Goal: Find specific page/section: Find specific page/section

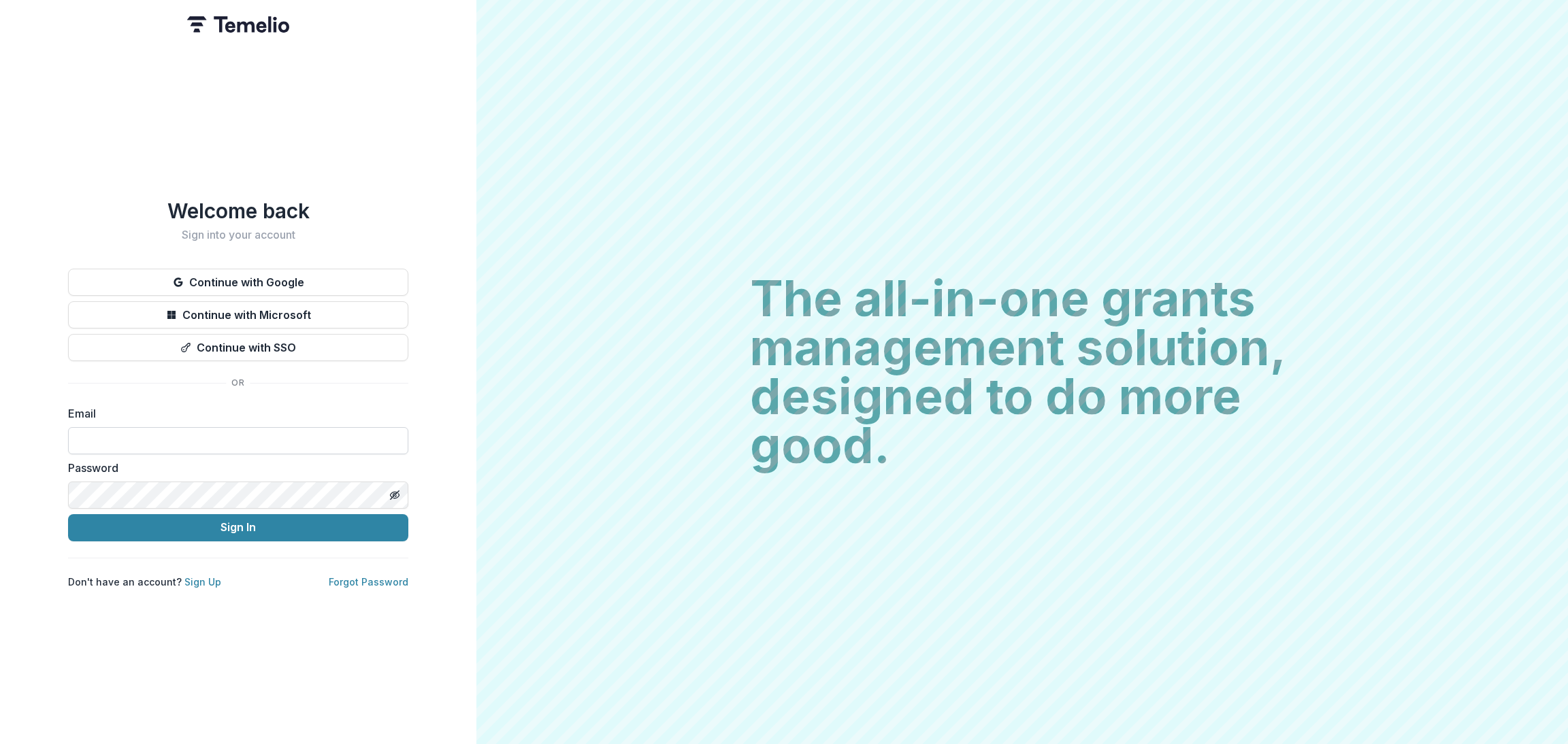
click at [165, 435] on input at bounding box center [238, 441] width 340 height 28
click at [164, 435] on input at bounding box center [238, 441] width 340 height 28
click at [137, 447] on input at bounding box center [238, 441] width 340 height 28
type input "**********"
click at [189, 533] on button "Sign In" at bounding box center [238, 528] width 340 height 28
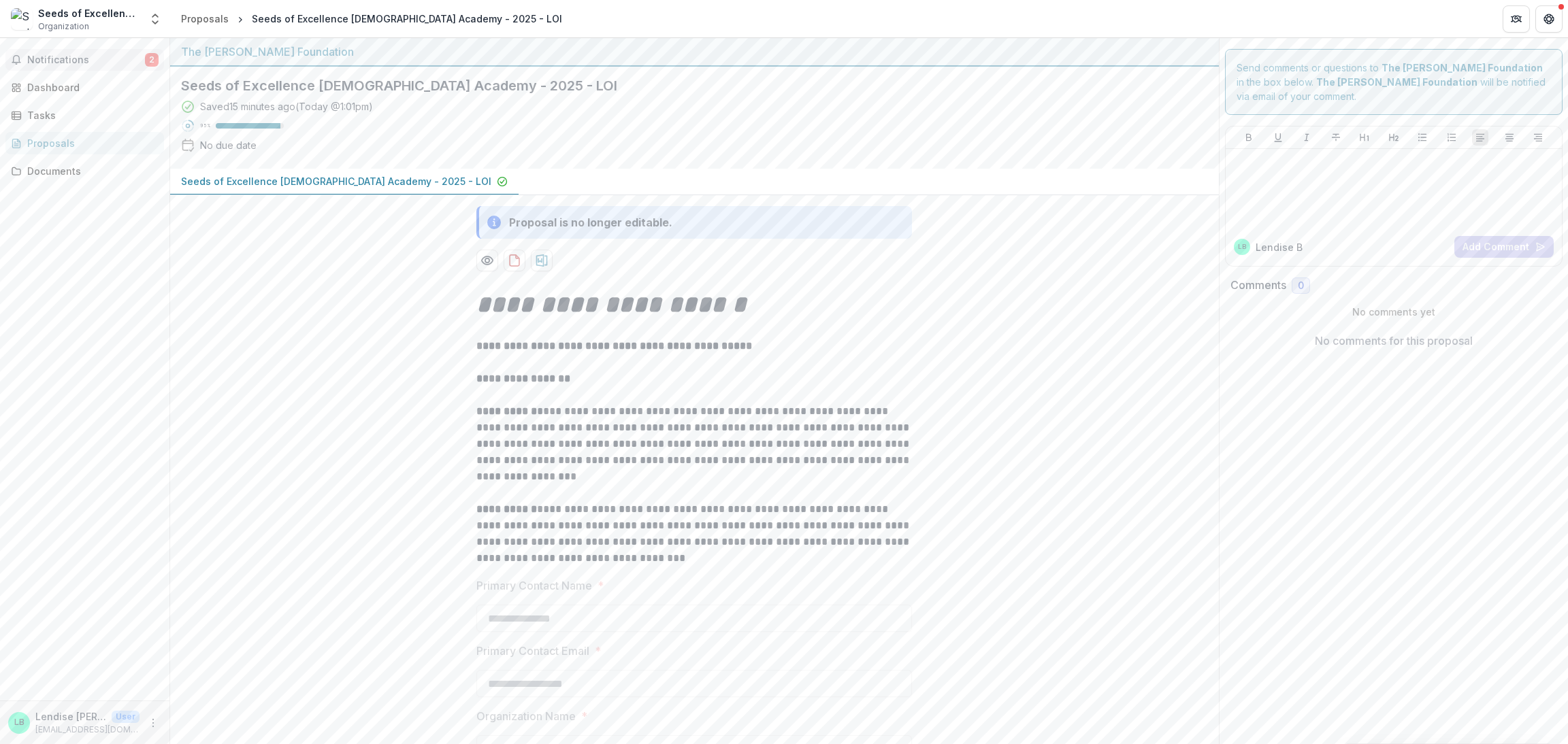
click at [42, 62] on span "Notifications" at bounding box center [86, 60] width 117 height 11
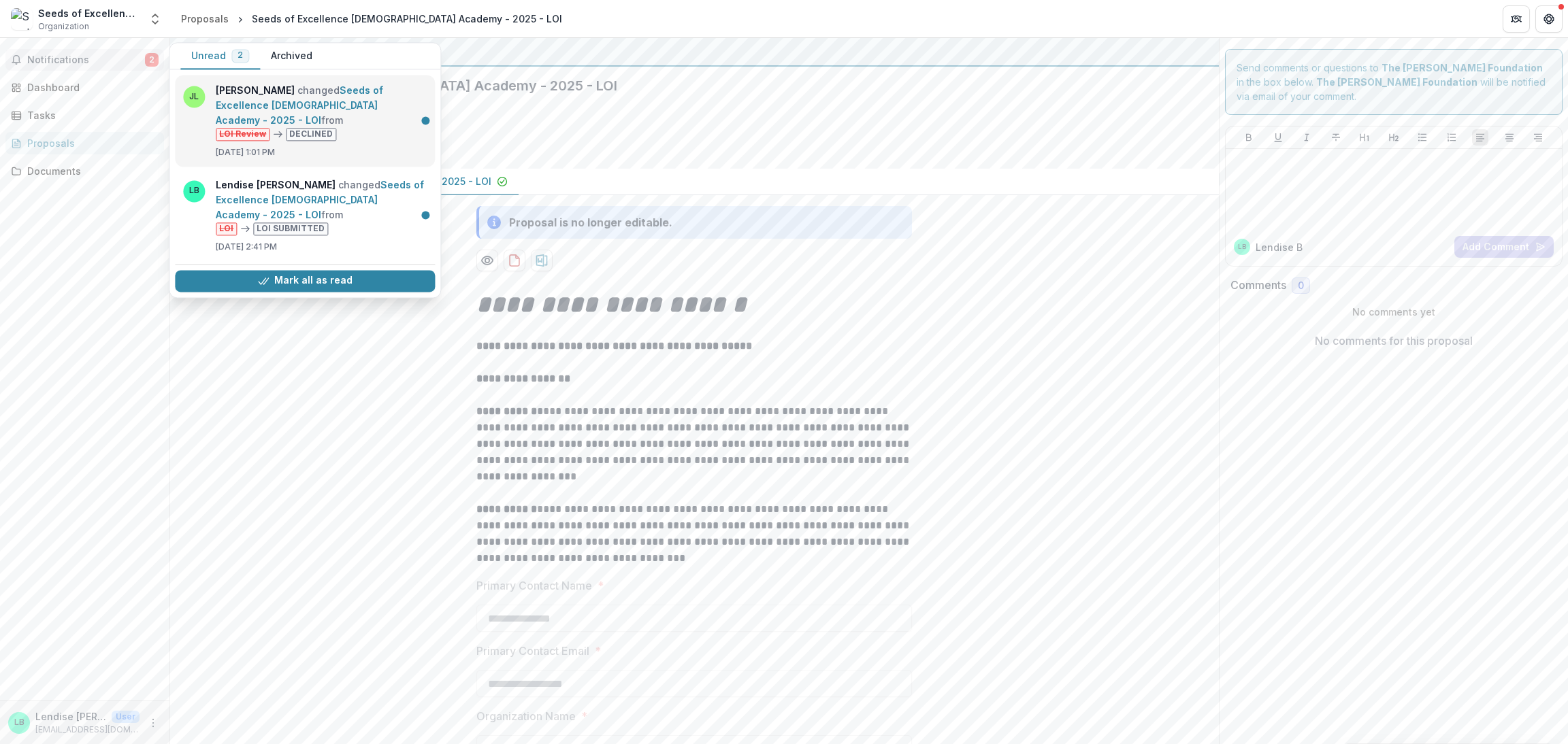
click at [366, 119] on link "Seeds of Excellence [DEMOGRAPHIC_DATA] Academy - 2025 - LOI" at bounding box center [299, 104] width 168 height 41
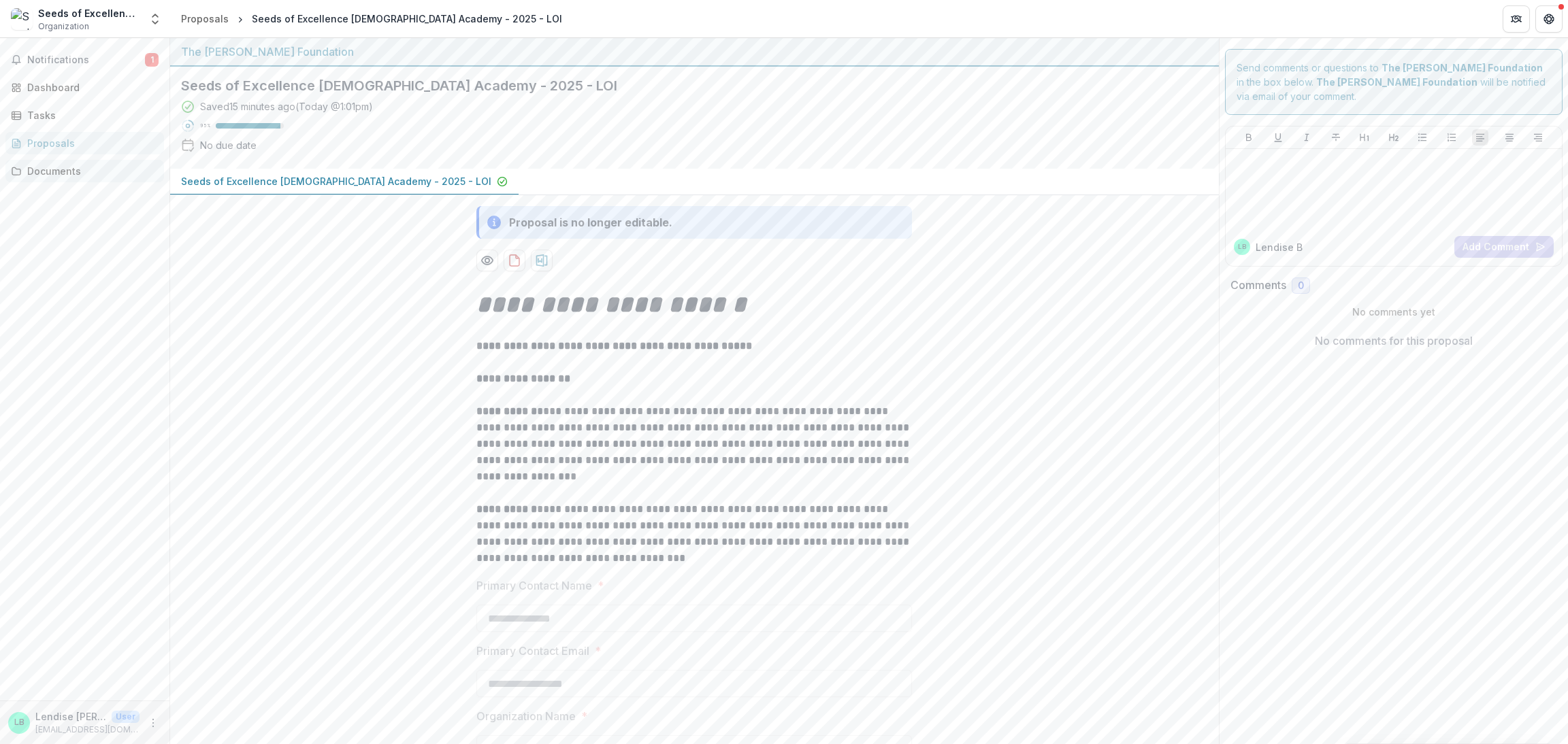
click at [58, 176] on div "Documents" at bounding box center [90, 171] width 126 height 15
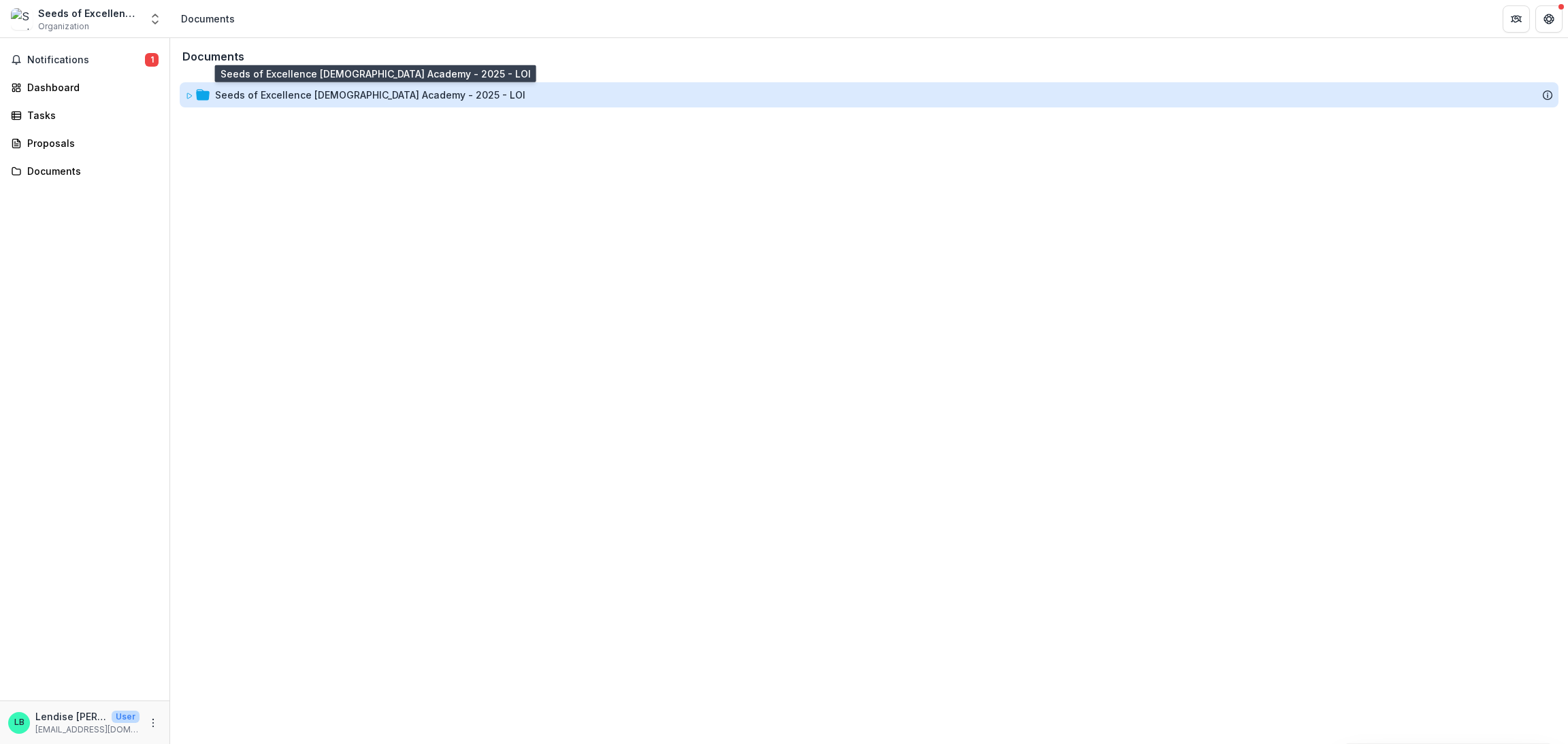
click at [337, 96] on div "Seeds of Excellence [DEMOGRAPHIC_DATA] Academy - 2025 - LOI" at bounding box center [369, 95] width 310 height 15
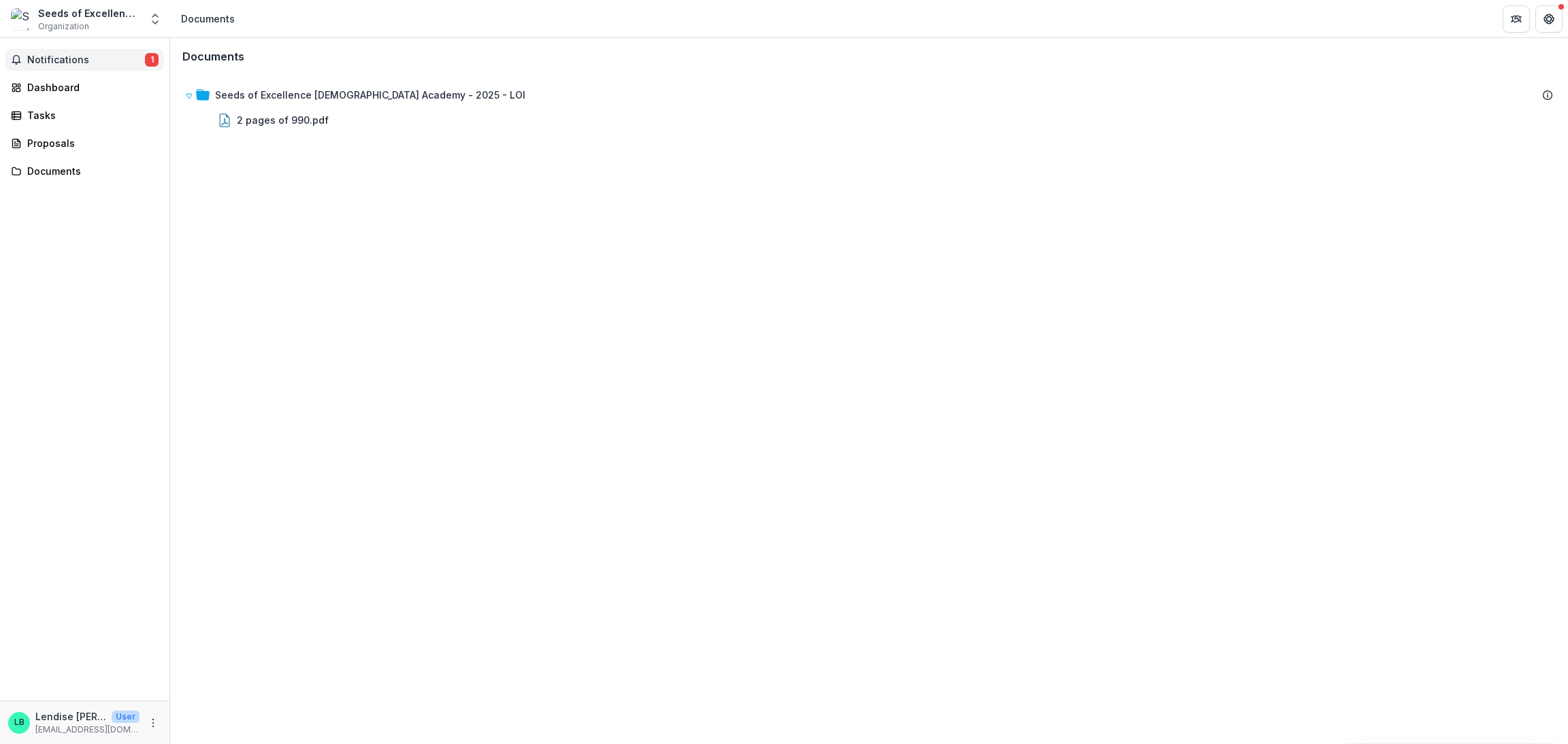
click at [65, 58] on span "Notifications" at bounding box center [86, 60] width 117 height 11
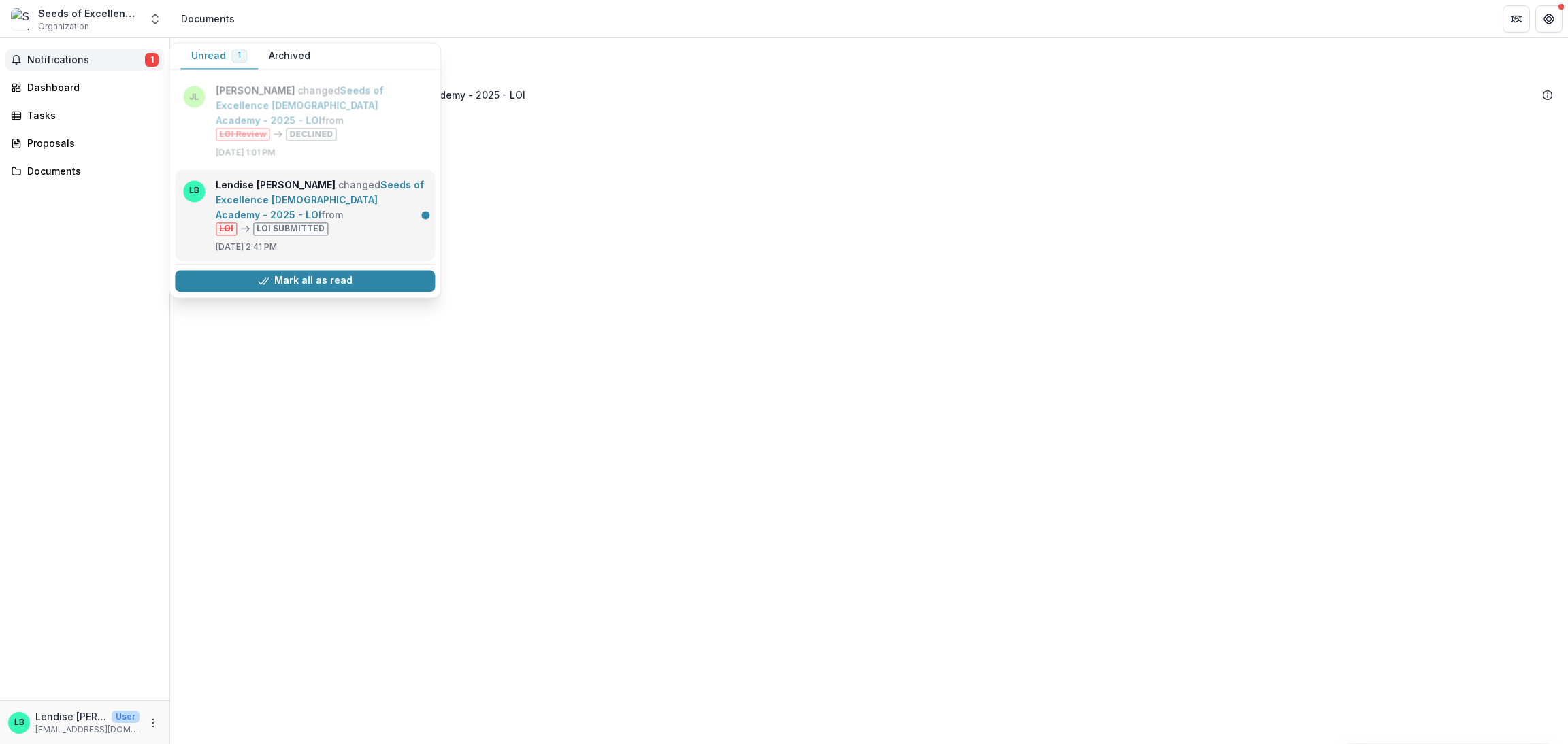
click at [330, 193] on link "Seeds of Excellence [DEMOGRAPHIC_DATA] Academy - 2025 - LOI" at bounding box center [319, 199] width 208 height 41
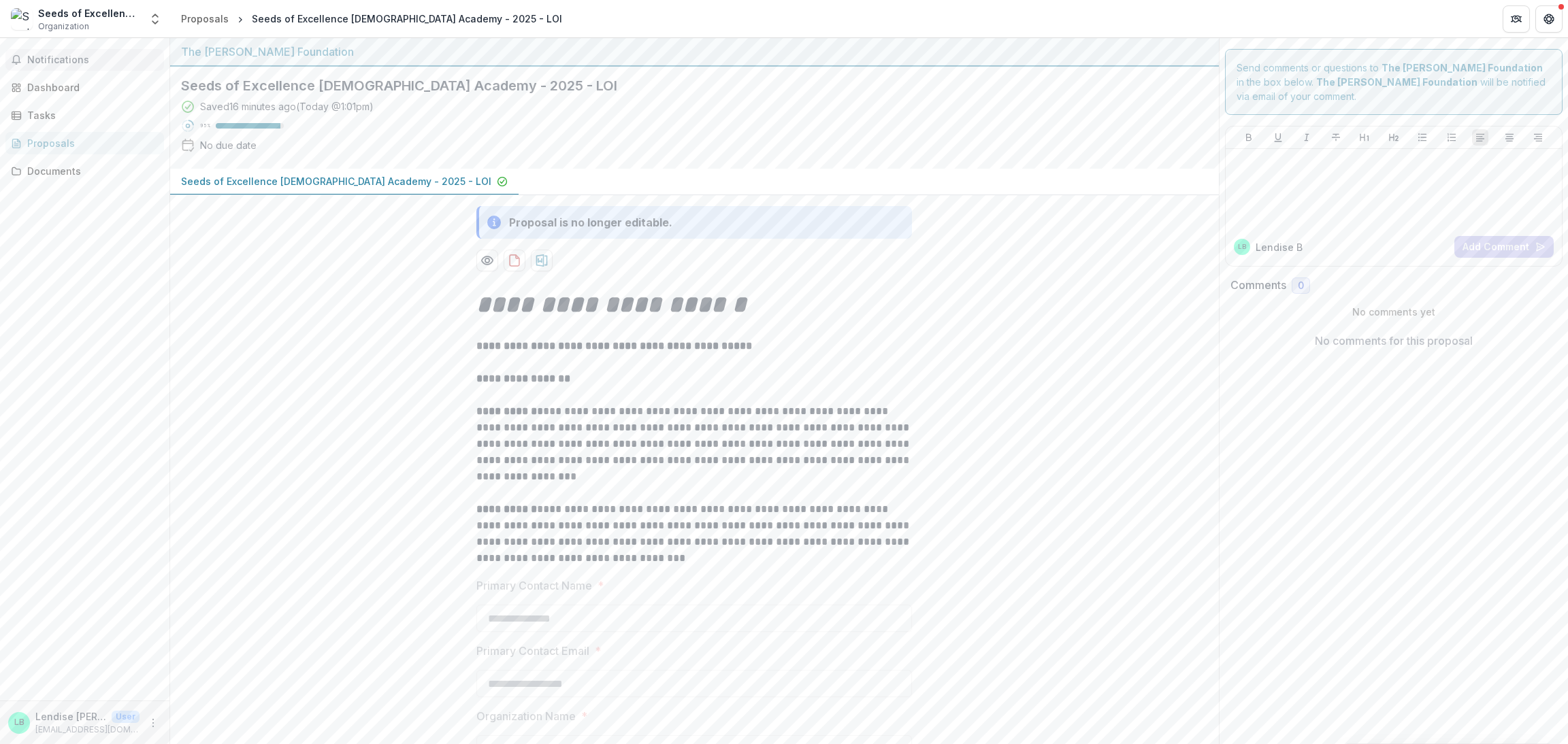
click at [61, 65] on span "Notifications" at bounding box center [93, 60] width 131 height 11
click at [54, 206] on div "Notifications Unread 0 Archived [PERSON_NAME] changed Seeds of Excellence [DEMO…" at bounding box center [84, 369] width 169 height 662
click at [53, 172] on div "Documents" at bounding box center [90, 171] width 126 height 15
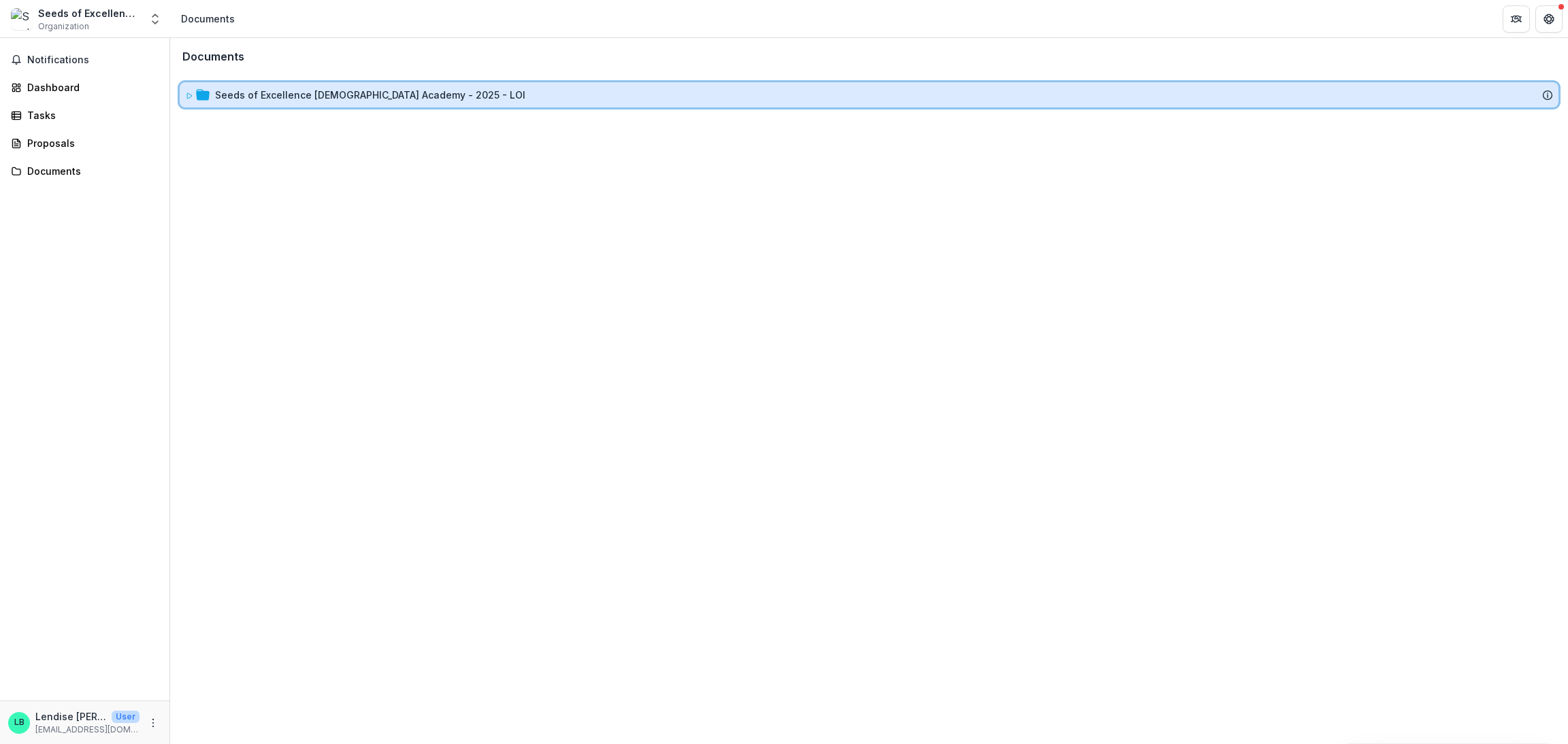
click at [1550, 97] on icon at bounding box center [1547, 95] width 11 height 11
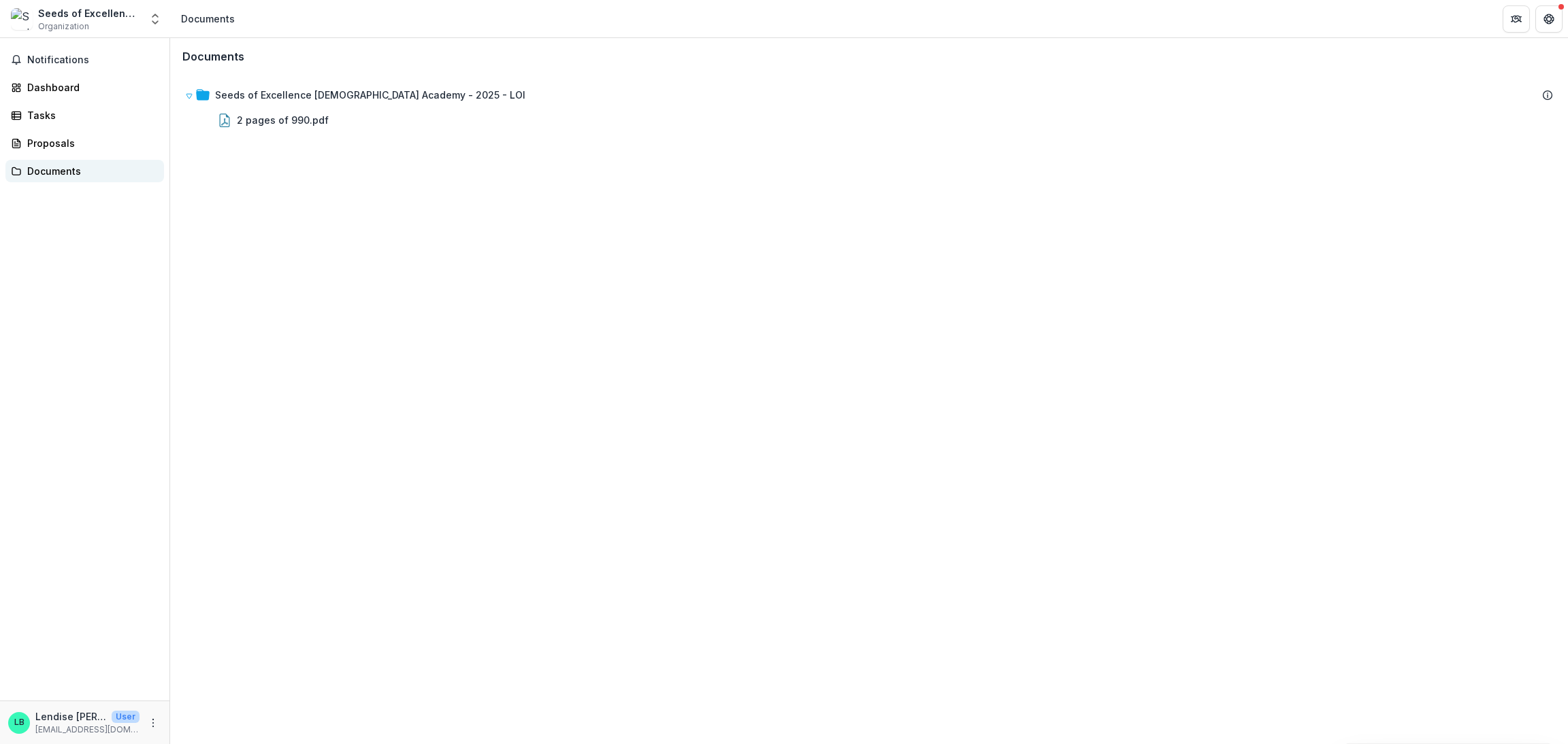
click at [58, 172] on div "Documents" at bounding box center [90, 171] width 126 height 15
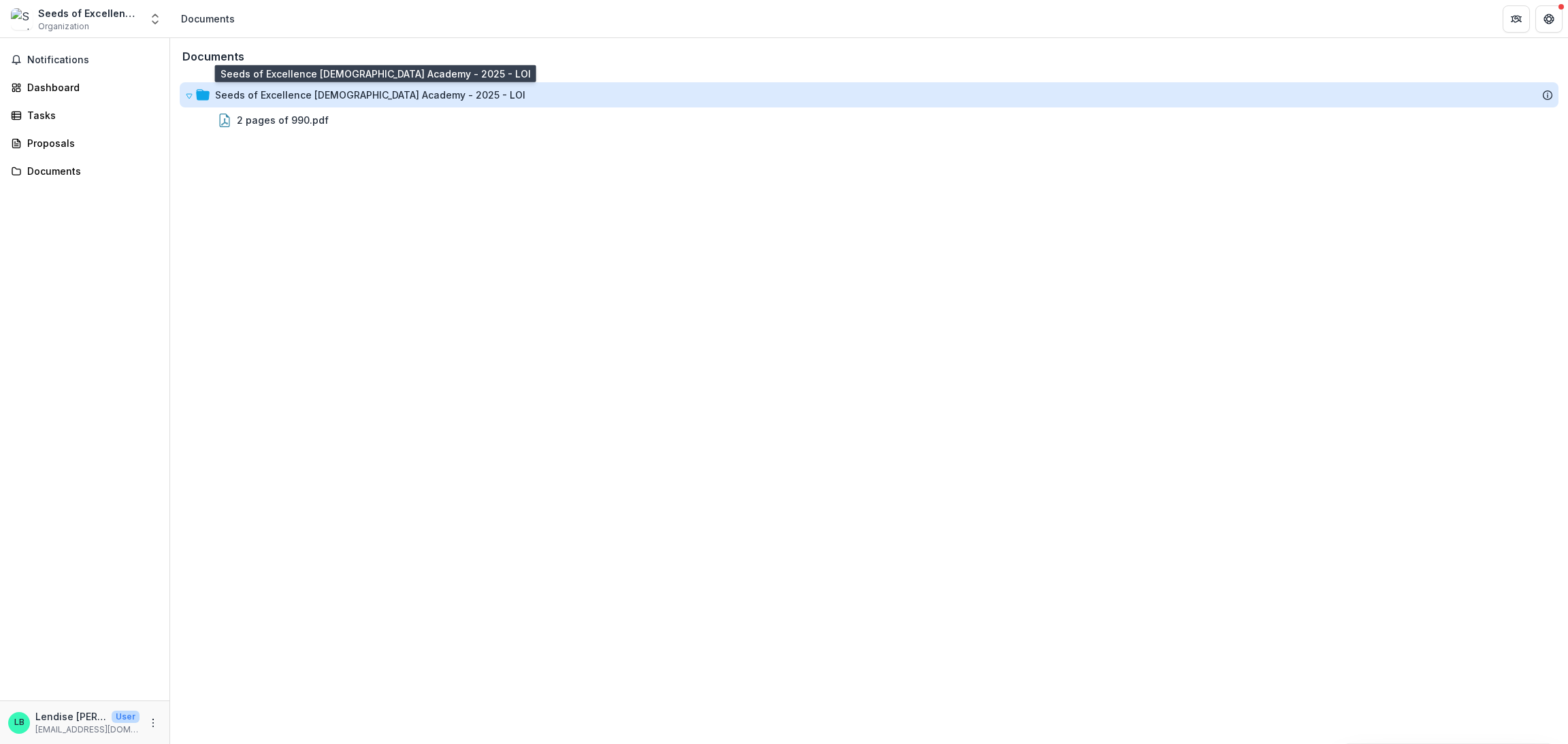
click at [262, 96] on div "Seeds of Excellence [DEMOGRAPHIC_DATA] Academy - 2025 - LOI" at bounding box center [369, 95] width 310 height 15
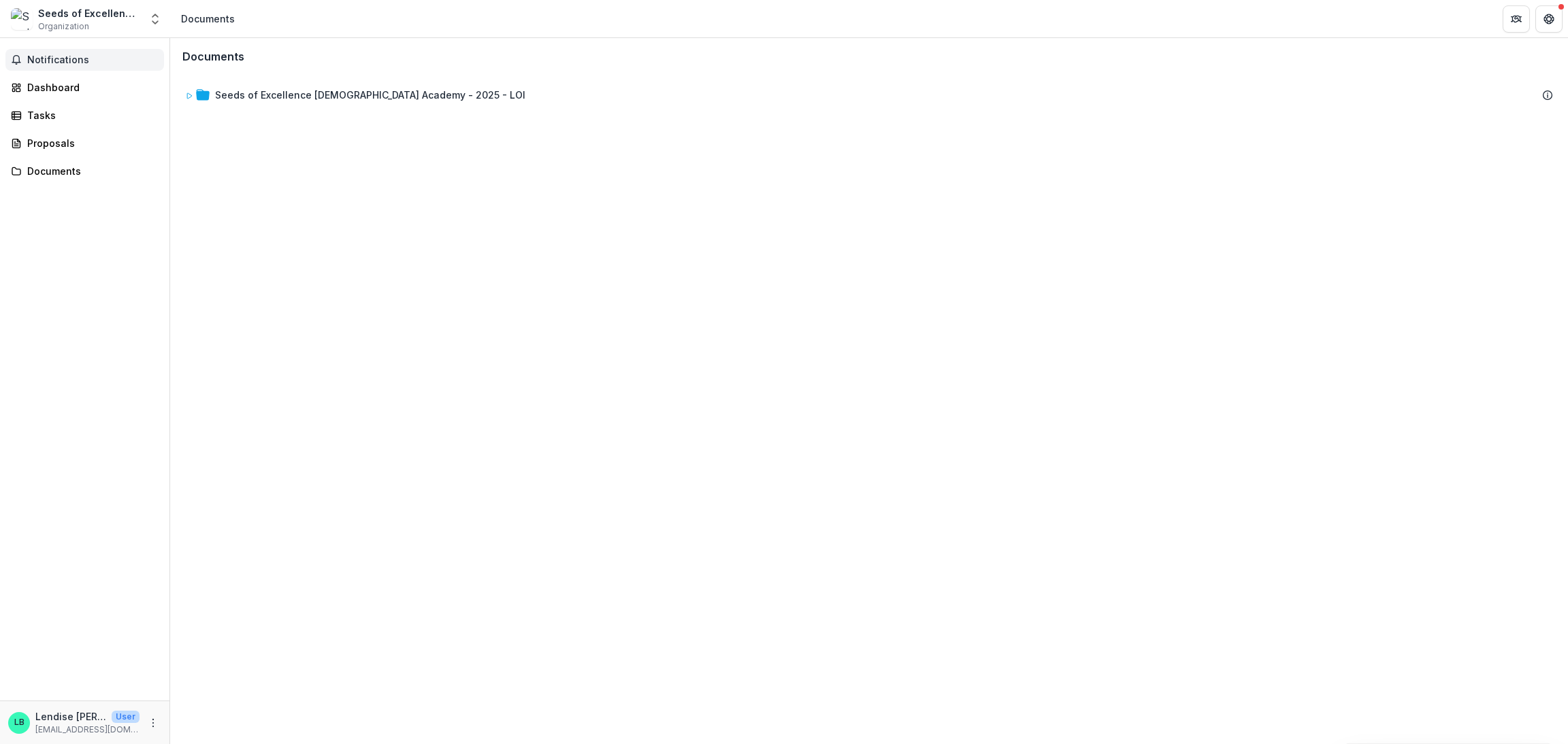
click at [67, 66] on span "Notifications" at bounding box center [93, 60] width 131 height 11
